Goal: Task Accomplishment & Management: Manage account settings

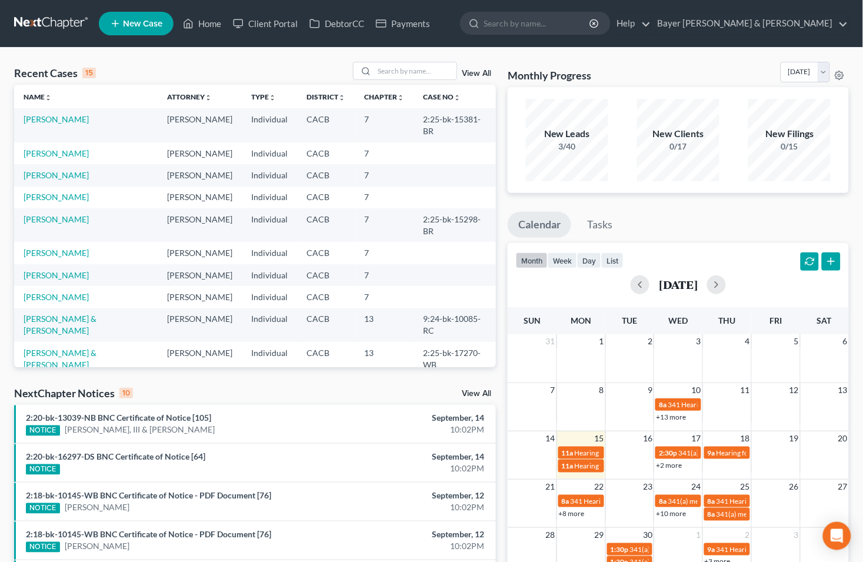
click at [469, 392] on link "View All" at bounding box center [476, 393] width 29 height 8
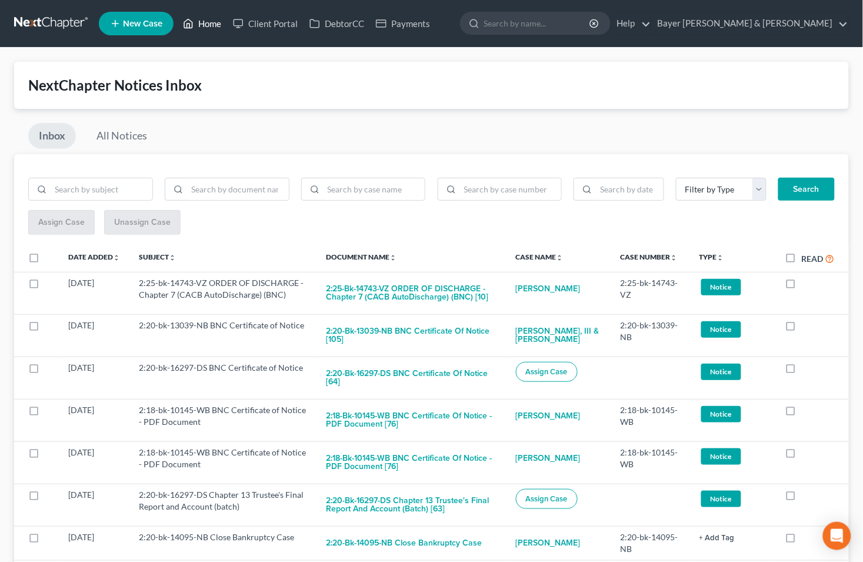
click at [211, 19] on link "Home" at bounding box center [202, 23] width 50 height 21
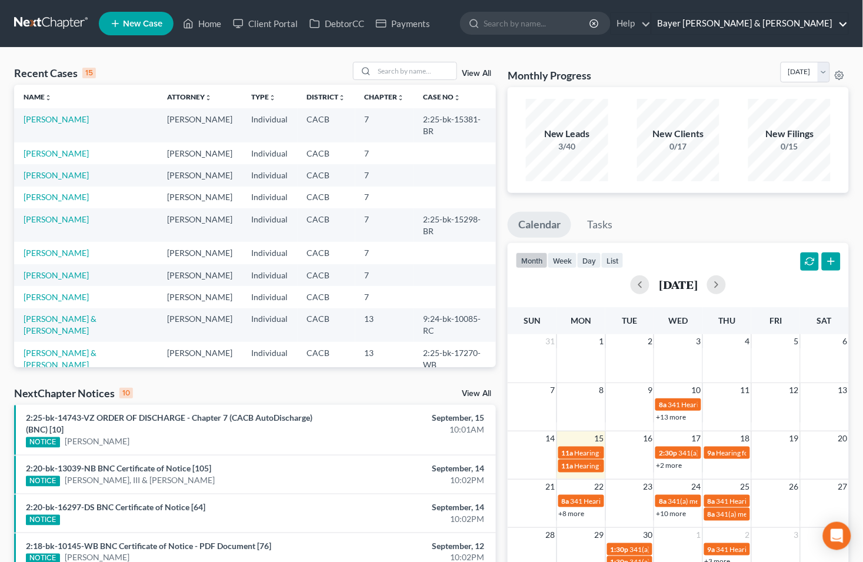
click at [839, 25] on link "Bayer [PERSON_NAME] & [PERSON_NAME]" at bounding box center [750, 23] width 196 height 21
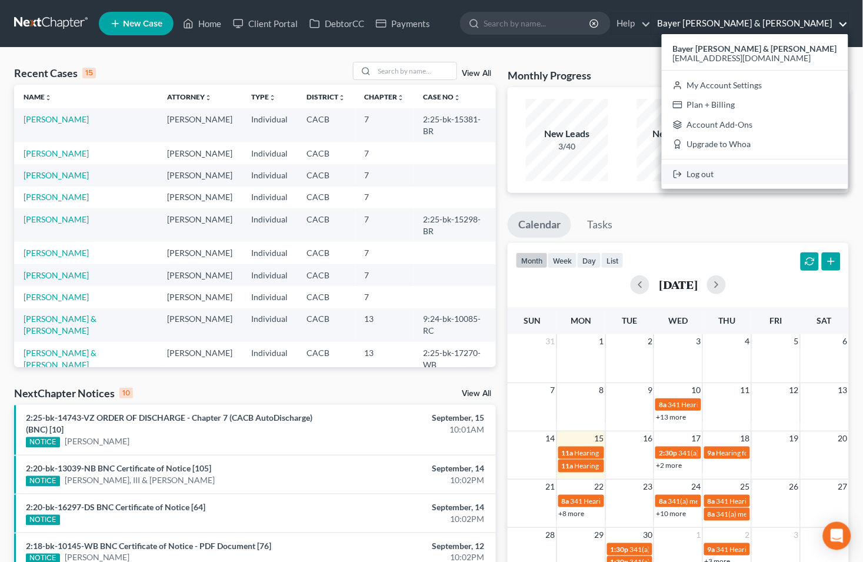
click at [748, 172] on link "Log out" at bounding box center [755, 174] width 186 height 20
